Goal: Task Accomplishment & Management: Manage account settings

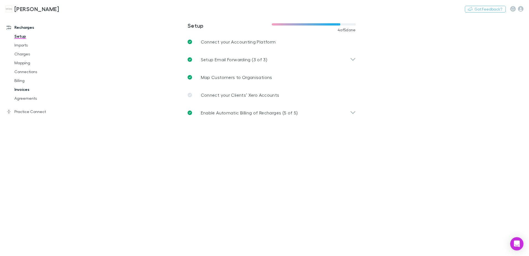
click at [27, 90] on link "Invoices" at bounding box center [42, 89] width 66 height 9
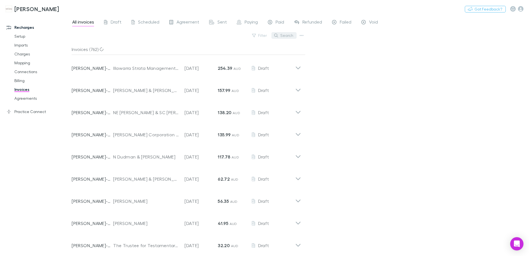
click at [283, 36] on button "Search" at bounding box center [284, 35] width 25 height 7
type input "*"
click at [285, 35] on button "Search" at bounding box center [284, 35] width 25 height 7
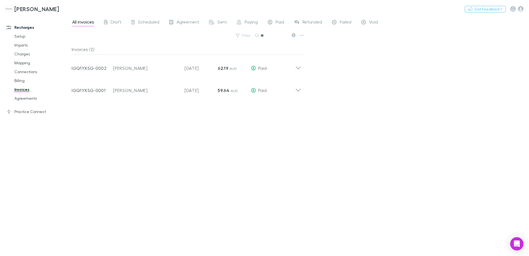
type input "*"
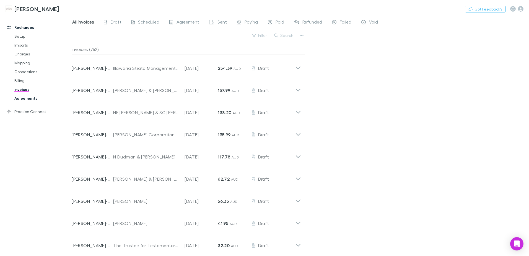
click at [23, 97] on link "Agreements" at bounding box center [42, 98] width 66 height 9
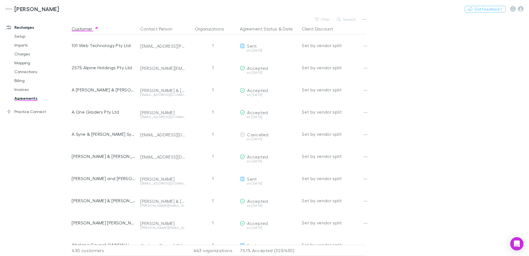
click at [340, 18] on icon "button" at bounding box center [339, 19] width 4 height 4
type input "*"
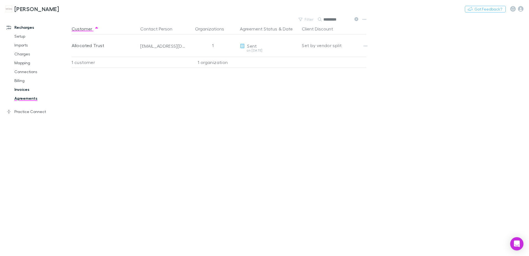
type input "*********"
click at [24, 88] on link "Invoices" at bounding box center [42, 89] width 66 height 9
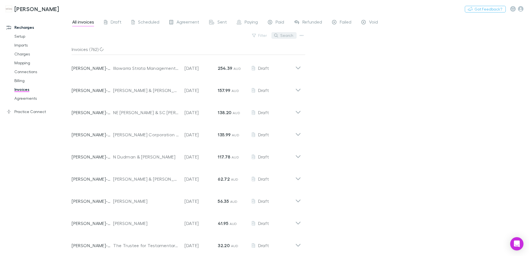
click at [283, 37] on button "Search" at bounding box center [284, 35] width 25 height 7
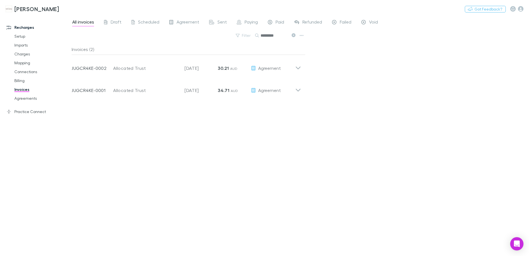
drag, startPoint x: 294, startPoint y: 35, endPoint x: 291, endPoint y: 37, distance: 4.0
click at [294, 35] on icon at bounding box center [294, 35] width 4 height 4
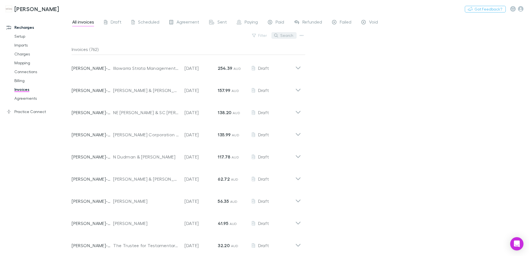
click at [280, 34] on button "Search" at bounding box center [284, 35] width 25 height 7
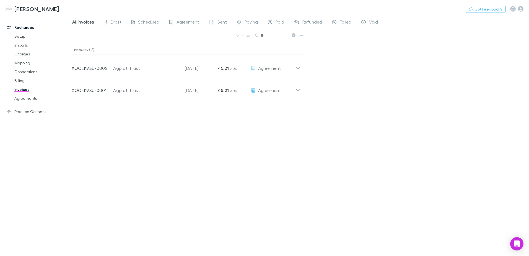
type input "*"
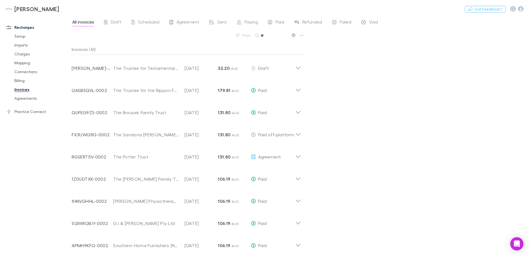
type input "*"
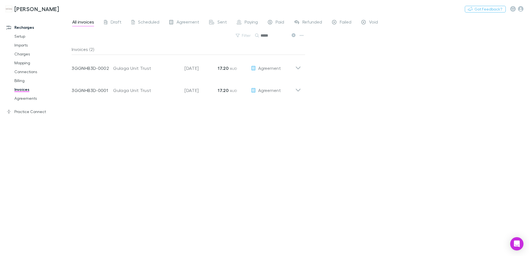
type input "*****"
drag, startPoint x: 295, startPoint y: 35, endPoint x: 275, endPoint y: 37, distance: 19.5
click at [295, 35] on icon at bounding box center [294, 35] width 4 height 4
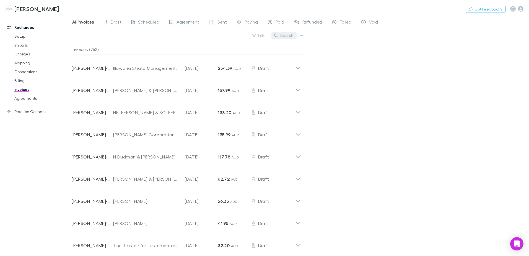
click at [275, 37] on button "Search" at bounding box center [284, 35] width 25 height 7
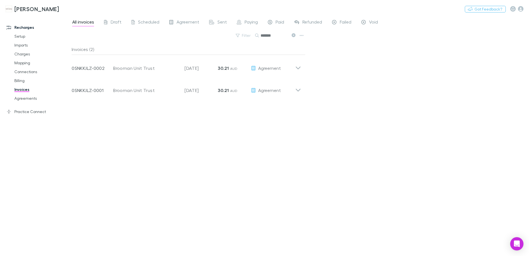
type input "*******"
click at [293, 35] on icon at bounding box center [294, 35] width 4 height 4
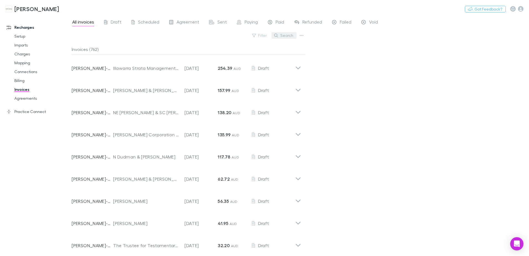
click at [292, 35] on button "Search" at bounding box center [284, 35] width 25 height 7
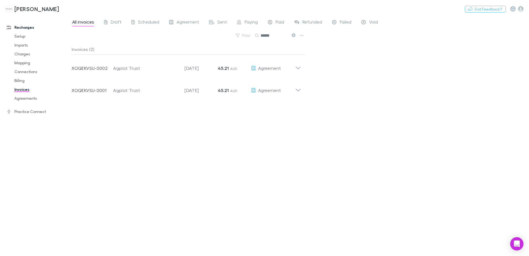
type input "******"
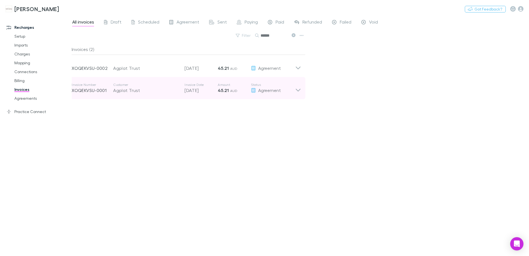
click at [300, 90] on icon at bounding box center [298, 87] width 6 height 11
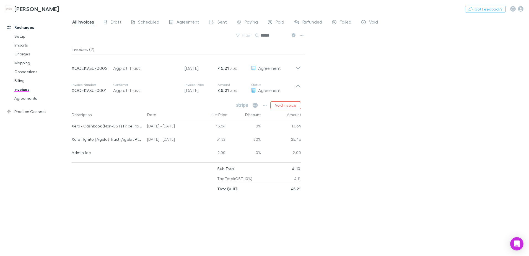
click at [294, 34] on icon at bounding box center [294, 35] width 4 height 4
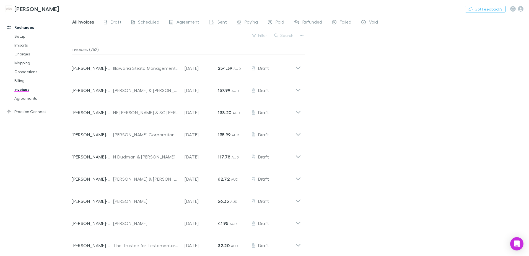
click at [288, 35] on button "Search" at bounding box center [284, 35] width 25 height 7
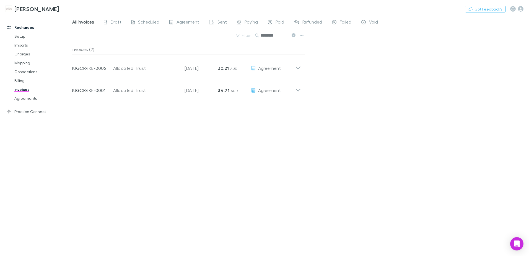
type input "*********"
click at [294, 35] on icon at bounding box center [294, 35] width 4 height 4
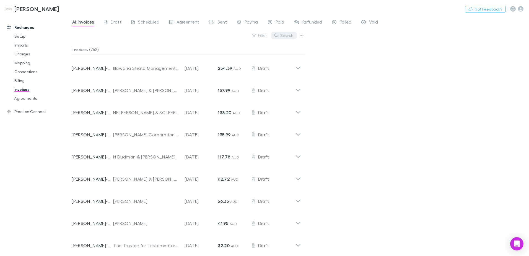
click at [280, 34] on button "Search" at bounding box center [284, 35] width 25 height 7
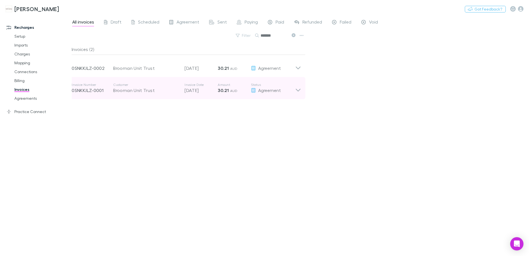
click at [297, 91] on icon at bounding box center [298, 87] width 6 height 11
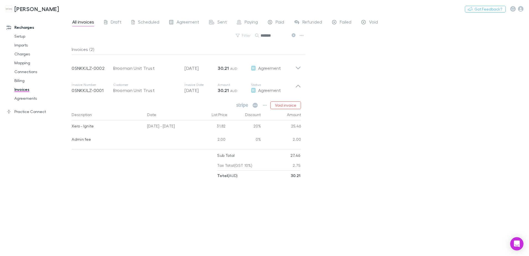
drag, startPoint x: 294, startPoint y: 34, endPoint x: 280, endPoint y: 36, distance: 13.7
click at [294, 34] on icon at bounding box center [294, 35] width 4 height 4
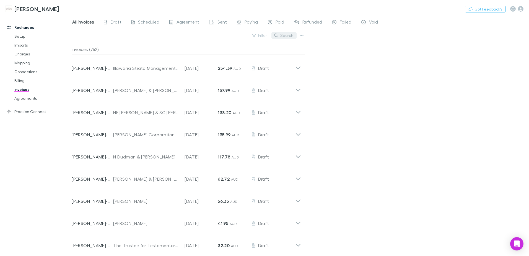
click at [280, 36] on button "Search" at bounding box center [284, 35] width 25 height 7
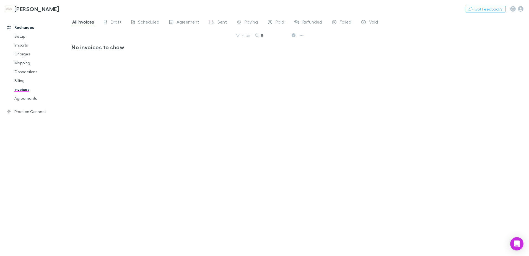
type input "*"
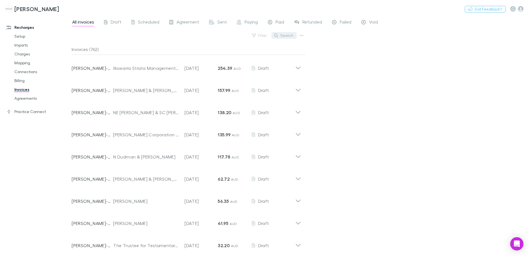
click at [287, 37] on button "Search" at bounding box center [284, 35] width 25 height 7
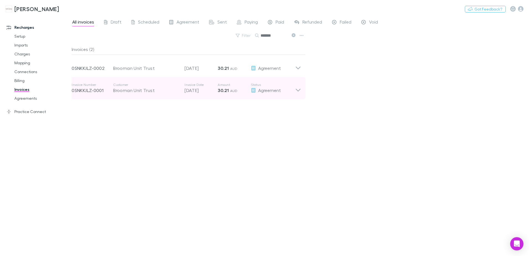
type input "*******"
click at [295, 91] on icon at bounding box center [298, 87] width 6 height 11
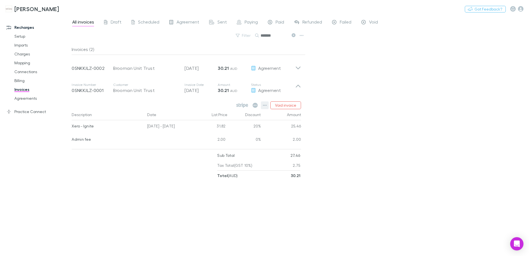
click at [267, 104] on icon "button" at bounding box center [265, 105] width 4 height 4
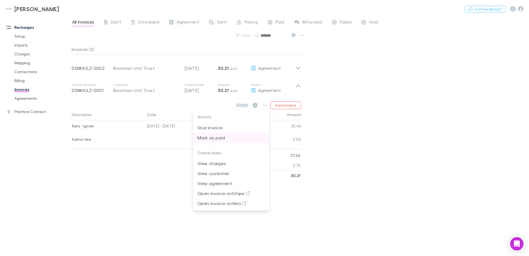
click at [214, 138] on p "Mark as paid" at bounding box center [231, 137] width 67 height 7
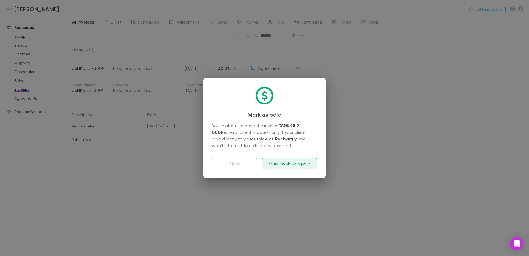
click at [290, 162] on button "Mark invoice as paid" at bounding box center [289, 163] width 55 height 11
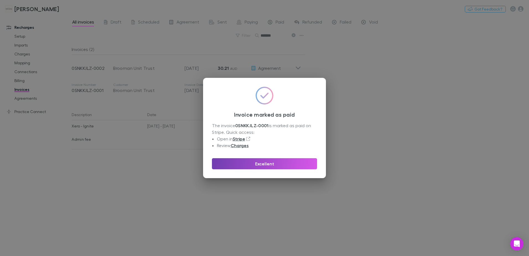
click at [290, 162] on button "Excellent" at bounding box center [264, 163] width 105 height 11
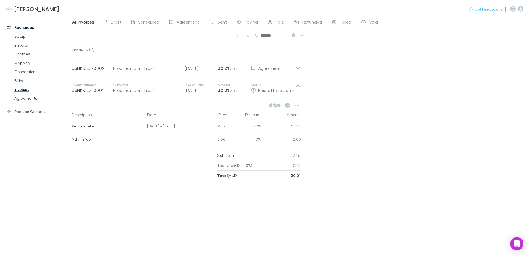
drag, startPoint x: 292, startPoint y: 35, endPoint x: 288, endPoint y: 37, distance: 5.3
click at [293, 35] on icon at bounding box center [294, 35] width 4 height 4
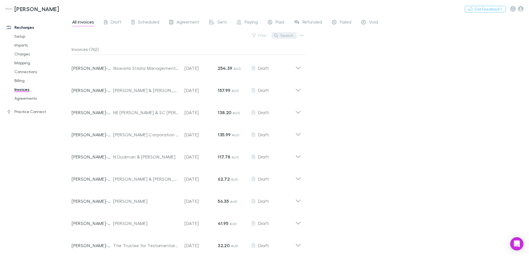
click at [286, 35] on button "Search" at bounding box center [284, 35] width 25 height 7
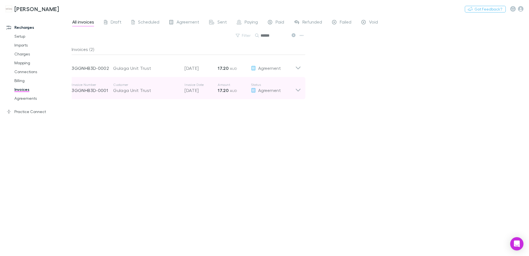
click at [297, 94] on div "Invoice Number 3GGNHB3D-0001 Customer Gulaga Unit Trust Invoice Date [DATE] Amo…" at bounding box center [186, 88] width 238 height 22
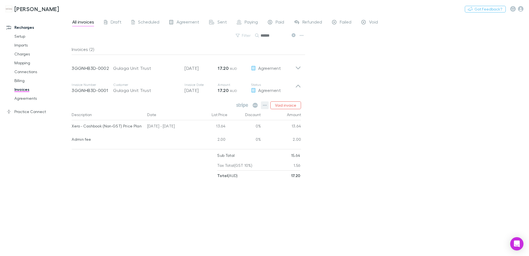
click at [265, 104] on icon "button" at bounding box center [265, 105] width 4 height 4
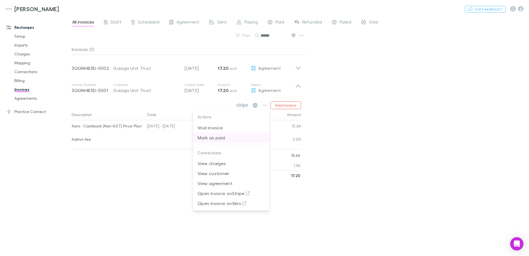
click at [206, 137] on p "Mark as paid" at bounding box center [231, 137] width 67 height 7
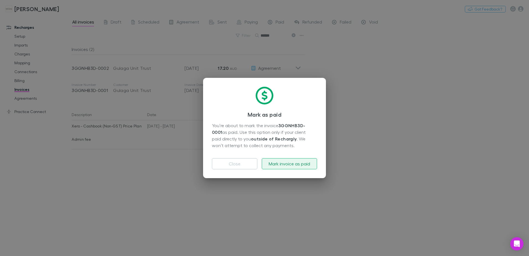
click at [292, 163] on button "Mark invoice as paid" at bounding box center [289, 163] width 55 height 11
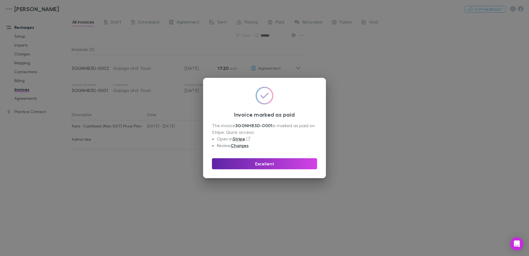
click at [292, 163] on button "Excellent" at bounding box center [264, 163] width 105 height 11
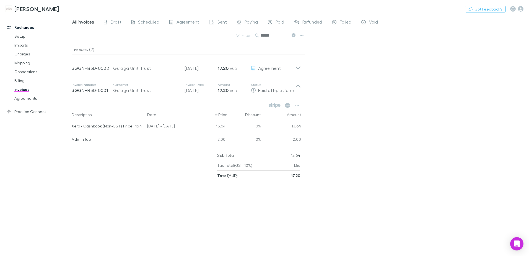
click at [293, 33] on icon at bounding box center [294, 35] width 4 height 4
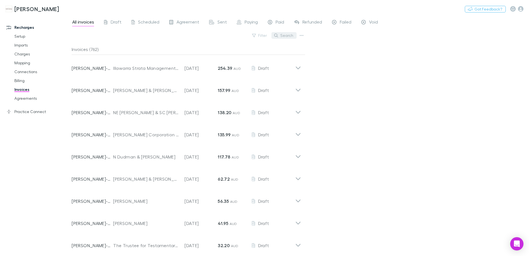
click at [285, 36] on button "Search" at bounding box center [284, 35] width 25 height 7
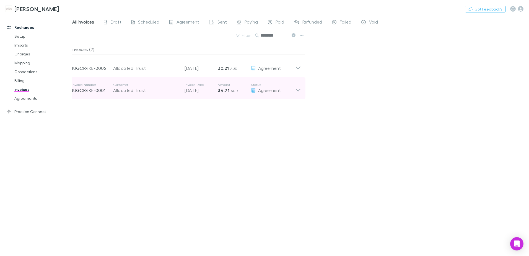
click at [296, 90] on icon at bounding box center [298, 87] width 6 height 11
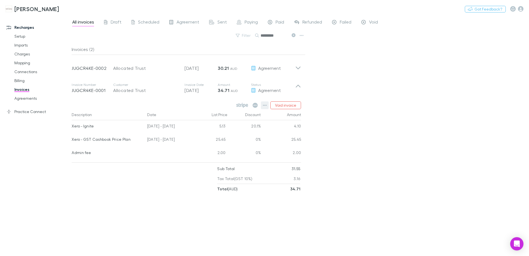
click at [266, 105] on icon "button" at bounding box center [265, 105] width 4 height 4
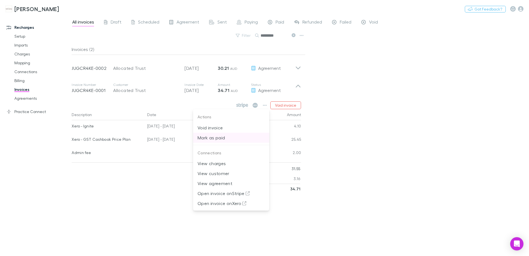
click at [220, 135] on p "Mark as paid" at bounding box center [231, 137] width 67 height 7
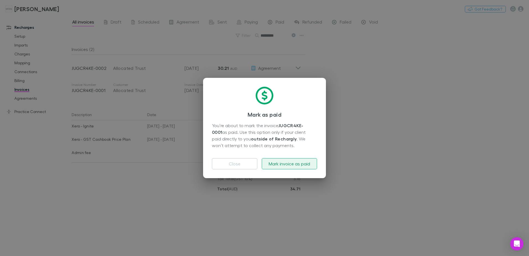
click at [311, 164] on button "Mark invoice as paid" at bounding box center [289, 163] width 55 height 11
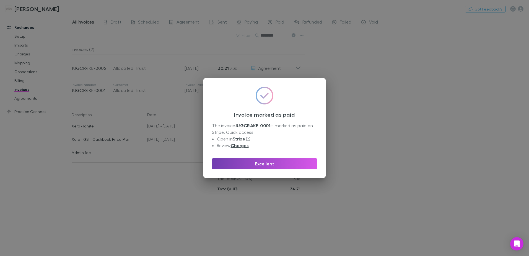
click at [300, 162] on button "Excellent" at bounding box center [264, 163] width 105 height 11
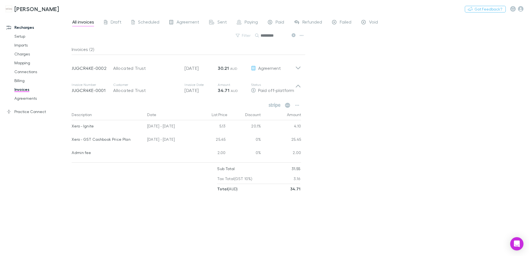
click at [294, 34] on icon at bounding box center [294, 35] width 4 height 4
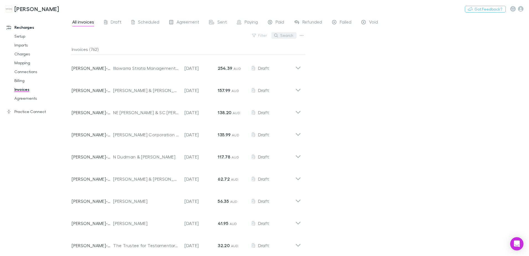
click at [280, 33] on button "Search" at bounding box center [284, 35] width 25 height 7
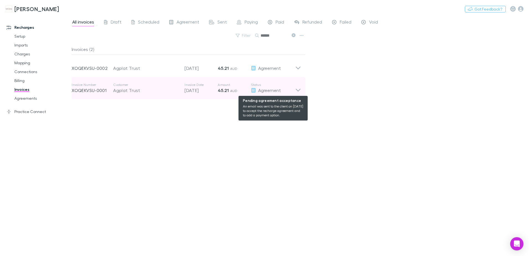
type input "******"
click at [295, 91] on div "Agreement" at bounding box center [273, 90] width 44 height 7
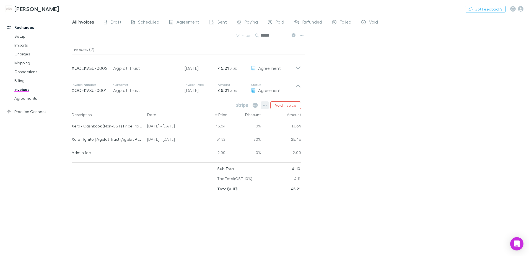
click at [266, 105] on icon "button" at bounding box center [265, 105] width 4 height 4
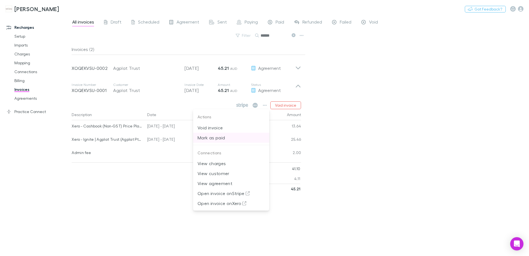
click at [215, 139] on p "Mark as paid" at bounding box center [231, 137] width 67 height 7
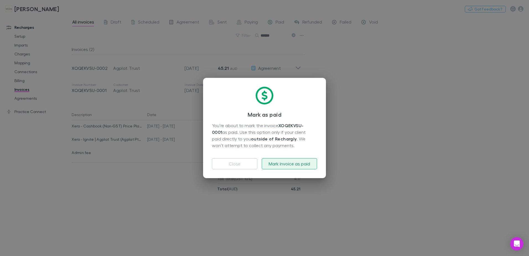
click at [277, 163] on button "Mark invoice as paid" at bounding box center [289, 163] width 55 height 11
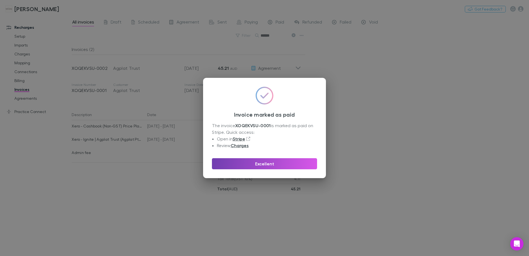
click at [272, 164] on button "Excellent" at bounding box center [264, 163] width 105 height 11
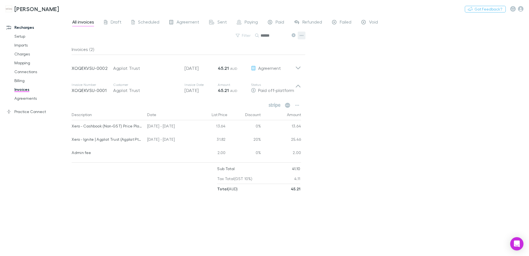
click at [301, 37] on icon "button" at bounding box center [302, 35] width 4 height 4
click at [350, 71] on div at bounding box center [264, 128] width 529 height 256
click at [295, 35] on icon at bounding box center [294, 35] width 4 height 4
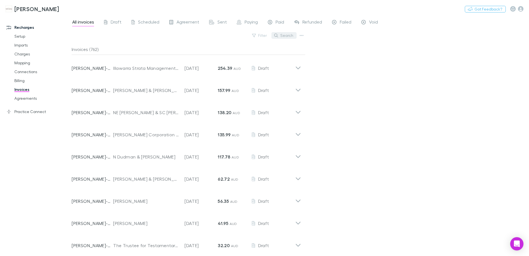
click at [277, 34] on icon "button" at bounding box center [276, 35] width 4 height 4
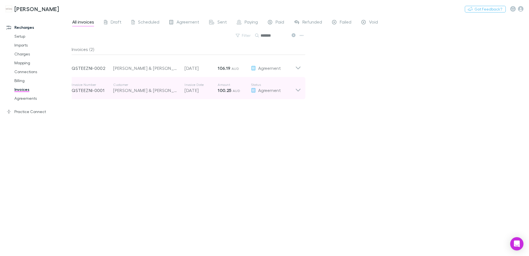
type input "*******"
click at [297, 91] on icon at bounding box center [298, 87] width 6 height 11
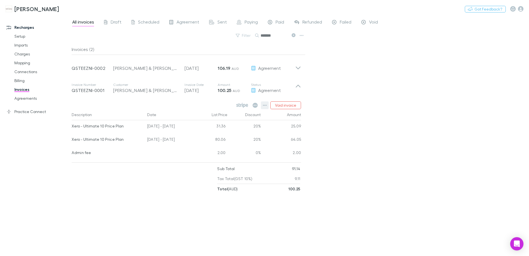
click at [265, 104] on icon "button" at bounding box center [265, 105] width 4 height 4
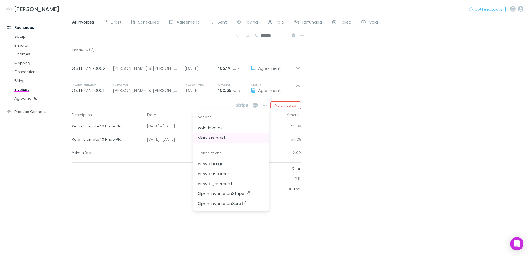
click at [216, 140] on p "Mark as paid" at bounding box center [231, 137] width 67 height 7
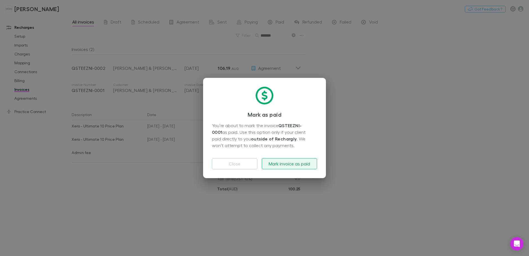
click at [288, 164] on button "Mark invoice as paid" at bounding box center [289, 163] width 55 height 11
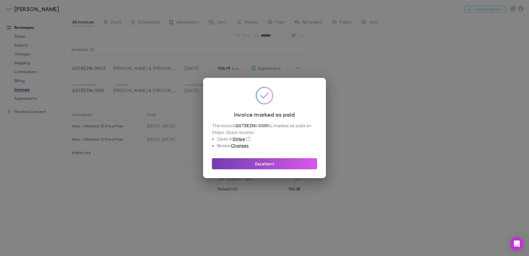
click at [287, 164] on button "Excellent" at bounding box center [264, 163] width 105 height 11
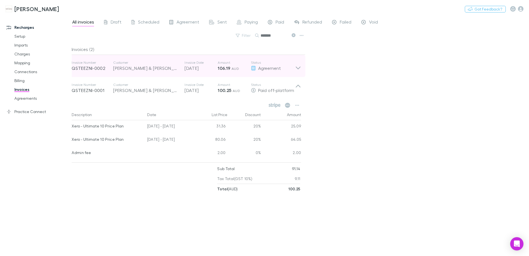
click at [295, 67] on div "Invoice Number QSTEEZNI-0002 Customer [PERSON_NAME] & [PERSON_NAME] Invoice Dat…" at bounding box center [186, 66] width 238 height 22
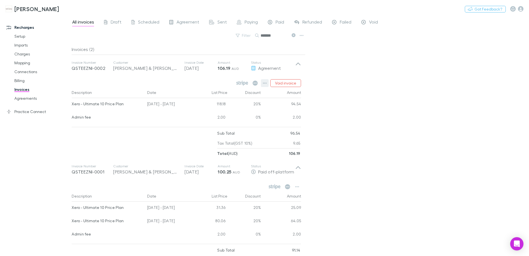
click at [267, 82] on icon "button" at bounding box center [265, 83] width 4 height 4
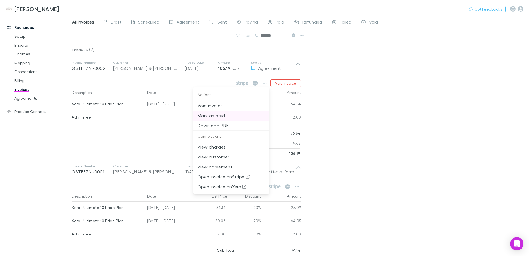
click at [216, 113] on p "Mark as paid" at bounding box center [231, 115] width 67 height 7
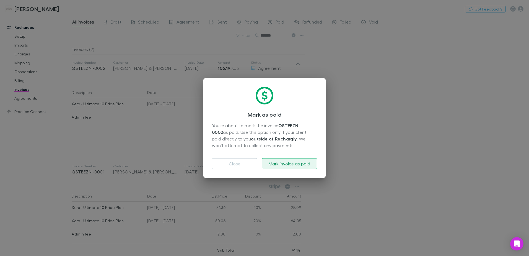
click at [294, 165] on button "Mark invoice as paid" at bounding box center [289, 163] width 55 height 11
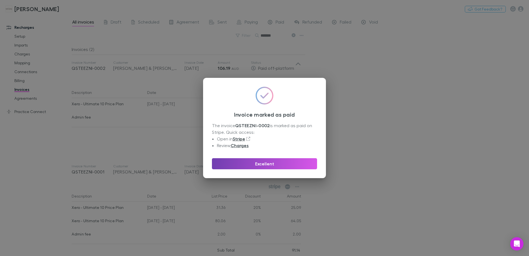
click at [289, 164] on button "Excellent" at bounding box center [264, 163] width 105 height 11
